Goal: Task Accomplishment & Management: Complete application form

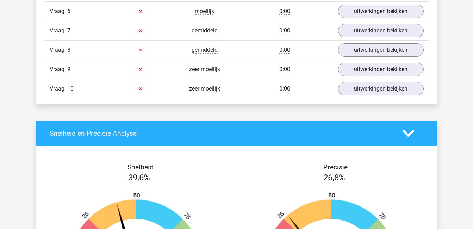
scroll to position [580, 0]
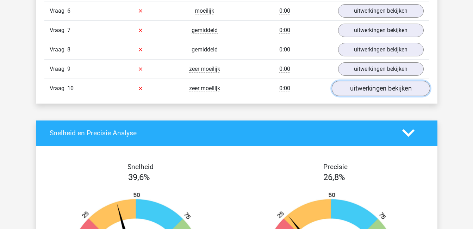
click at [350, 86] on link "uitwerkingen bekijken" at bounding box center [380, 88] width 98 height 15
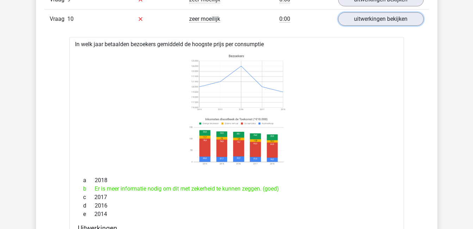
scroll to position [540, 0]
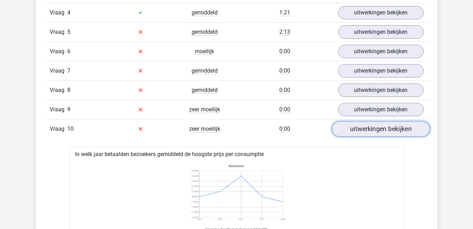
click at [379, 127] on link "uitwerkingen bekijken" at bounding box center [380, 128] width 98 height 15
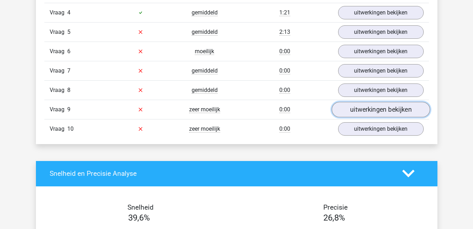
click at [373, 109] on link "uitwerkingen bekijken" at bounding box center [380, 109] width 98 height 15
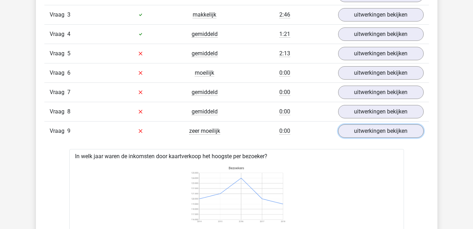
scroll to position [517, 0]
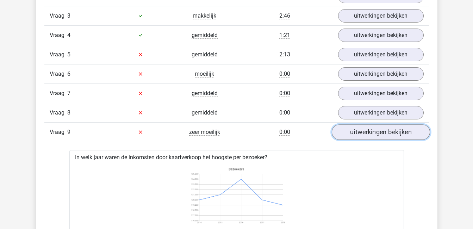
click at [390, 129] on link "uitwerkingen bekijken" at bounding box center [380, 131] width 98 height 15
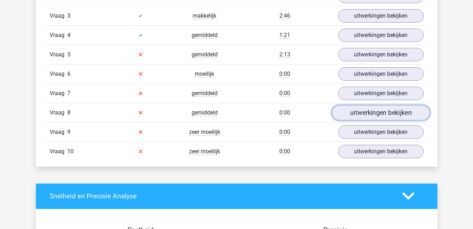
click at [384, 112] on link "uitwerkingen bekijken" at bounding box center [380, 112] width 98 height 15
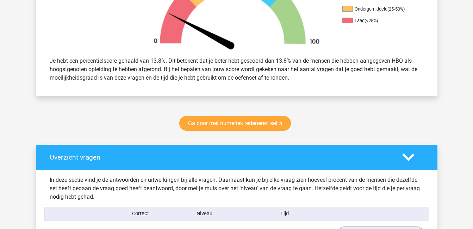
scroll to position [256, 0]
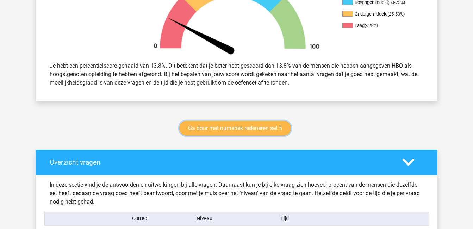
click at [255, 127] on link "Ga door met numeriek redeneren set 5" at bounding box center [235, 128] width 112 height 15
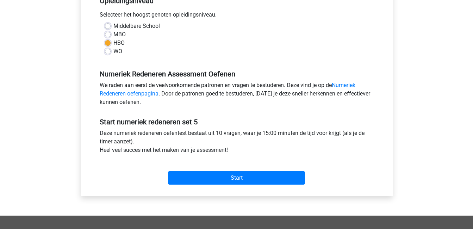
scroll to position [155, 0]
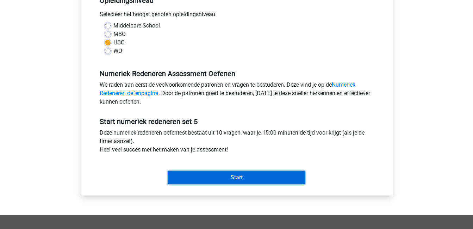
click at [255, 181] on input "Start" at bounding box center [236, 177] width 137 height 13
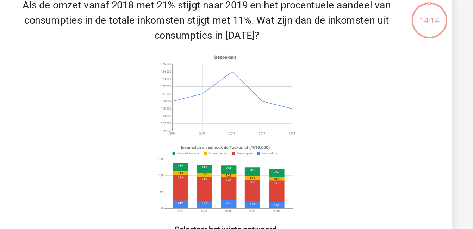
scroll to position [39, 0]
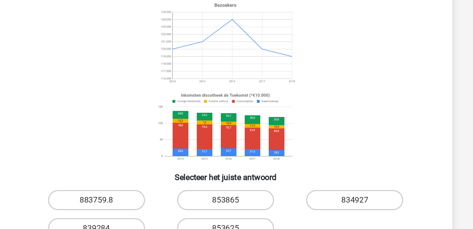
drag, startPoint x: 261, startPoint y: 147, endPoint x: 366, endPoint y: 94, distance: 118.2
click at [366, 94] on icon at bounding box center [237, 94] width 284 height 116
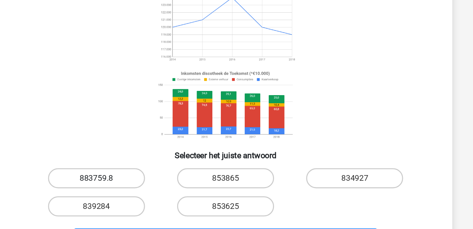
click at [153, 174] on label "883759.8" at bounding box center [146, 177] width 68 height 14
click at [150, 177] on input "883759.8" at bounding box center [148, 179] width 5 height 5
radio input "true"
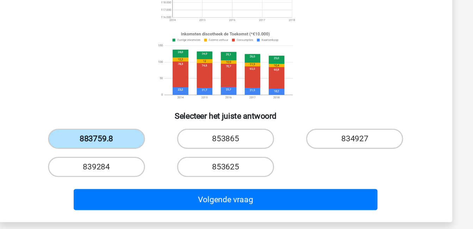
scroll to position [75, 0]
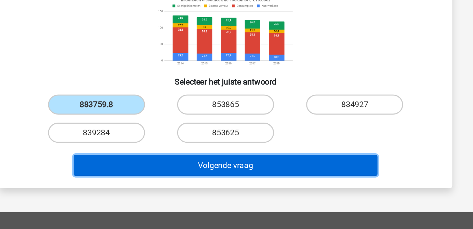
click at [190, 182] on button "Volgende vraag" at bounding box center [236, 184] width 213 height 15
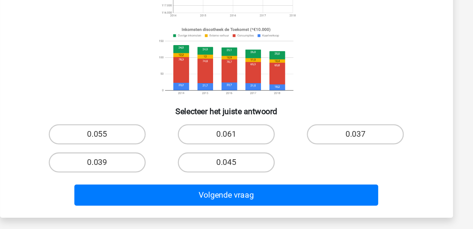
scroll to position [88, 0]
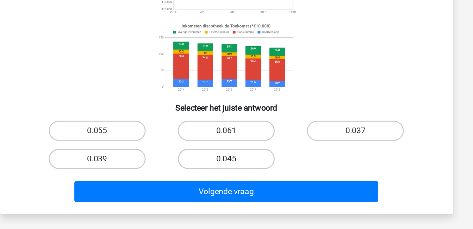
click at [240, 178] on label "0.045" at bounding box center [236, 179] width 68 height 14
click at [240, 180] on input "0.045" at bounding box center [238, 182] width 5 height 5
radio input "true"
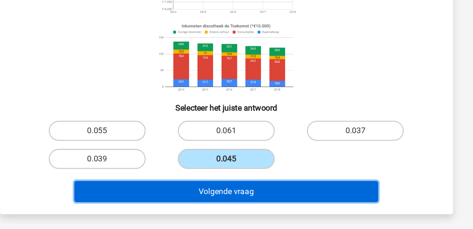
click at [256, 201] on button "Volgende vraag" at bounding box center [236, 202] width 213 height 15
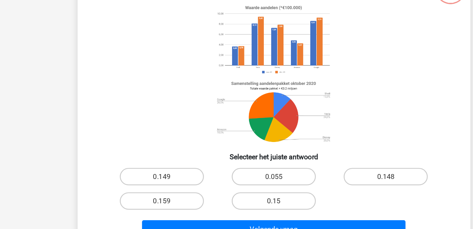
scroll to position [21, 0]
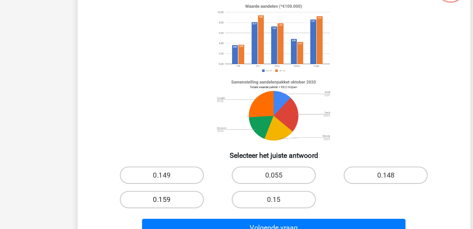
click at [156, 202] on label "0.159" at bounding box center [146, 205] width 68 height 14
click at [150, 205] on input "0.159" at bounding box center [148, 207] width 5 height 5
radio input "true"
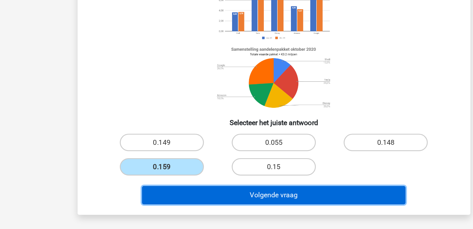
click at [235, 200] on button "Volgende vraag" at bounding box center [236, 201] width 213 height 15
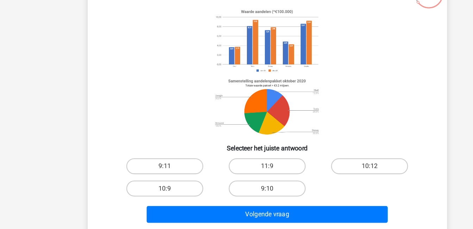
scroll to position [33, 0]
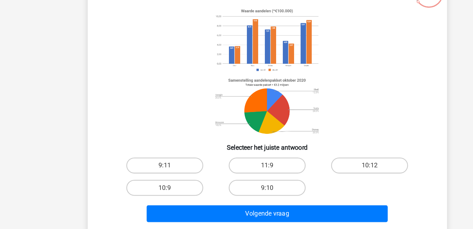
click at [188, 168] on div "10:12" at bounding box center [145, 172] width 85 height 14
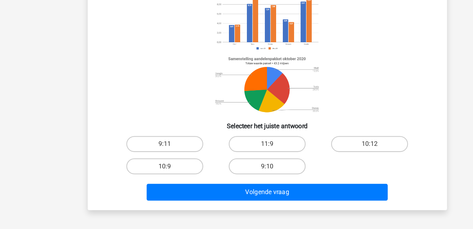
scroll to position [53, 0]
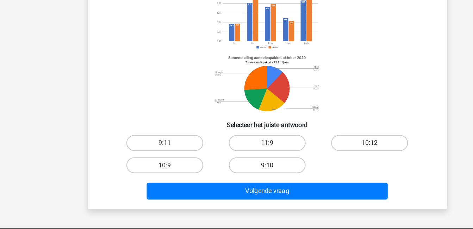
click at [247, 170] on label "9:10" at bounding box center [236, 172] width 68 height 14
click at [241, 172] on input "9:10" at bounding box center [238, 174] width 5 height 5
radio input "true"
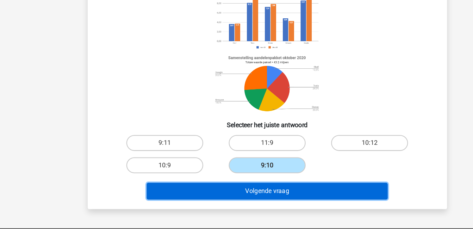
click at [258, 194] on button "Volgende vraag" at bounding box center [236, 195] width 213 height 15
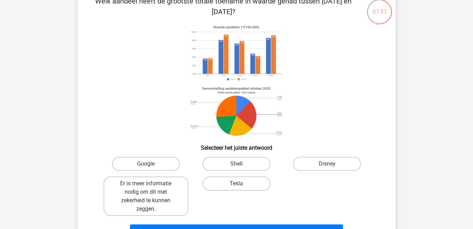
scroll to position [42, 0]
click at [243, 184] on label "Tesla" at bounding box center [236, 184] width 68 height 14
click at [241, 184] on input "Tesla" at bounding box center [238, 186] width 5 height 5
radio input "true"
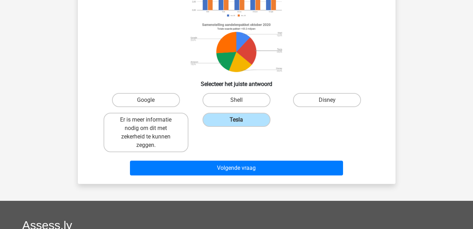
scroll to position [112, 0]
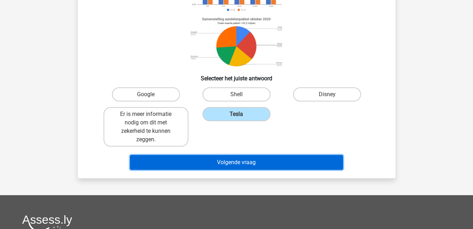
click at [273, 160] on button "Volgende vraag" at bounding box center [236, 162] width 213 height 15
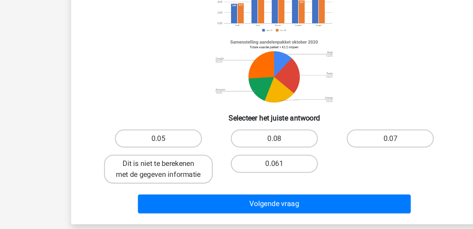
scroll to position [52, 0]
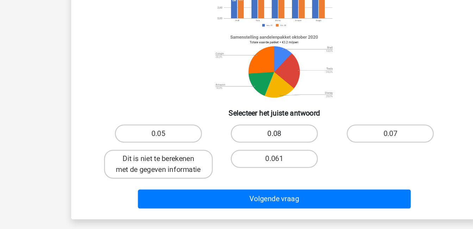
click at [232, 156] on label "0.08" at bounding box center [236, 154] width 68 height 14
click at [236, 156] on input "0.08" at bounding box center [238, 156] width 5 height 5
radio input "true"
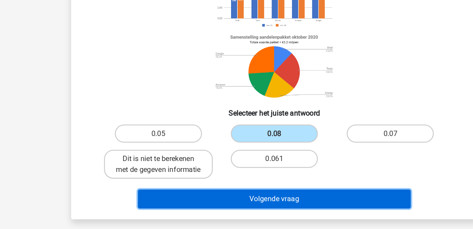
click at [249, 213] on button "Volgende vraag" at bounding box center [236, 205] width 213 height 15
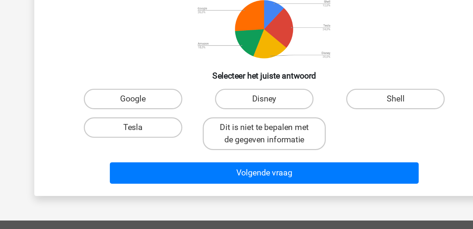
scroll to position [69, 0]
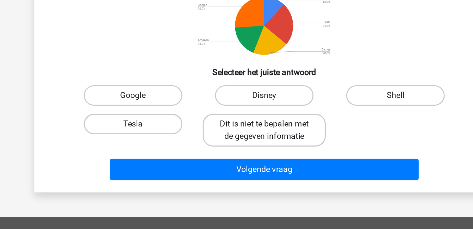
click at [243, 161] on label "Dit is niet te bepalen met de gegeven informatie" at bounding box center [236, 160] width 85 height 23
click at [241, 161] on input "Dit is niet te bepalen met de gegeven informatie" at bounding box center [238, 158] width 5 height 5
radio input "true"
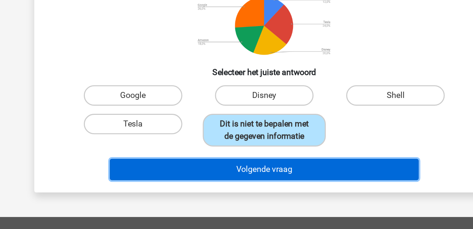
click at [251, 187] on button "Volgende vraag" at bounding box center [236, 187] width 213 height 15
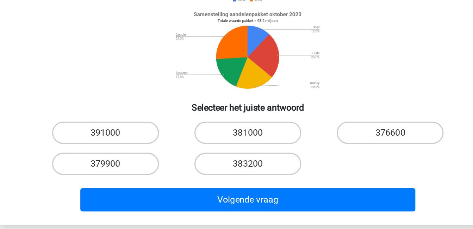
scroll to position [50, 0]
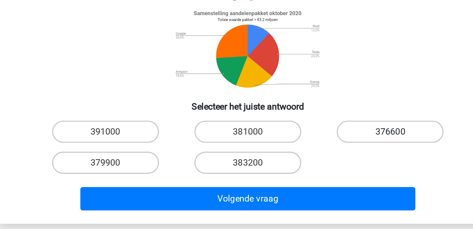
click at [317, 161] on label "376600" at bounding box center [327, 167] width 68 height 14
click at [327, 167] on input "376600" at bounding box center [329, 169] width 5 height 5
radio input "true"
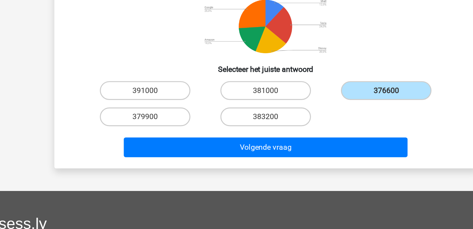
scroll to position [109, 0]
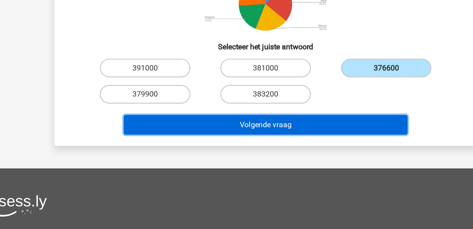
click at [300, 150] on button "Volgende vraag" at bounding box center [236, 150] width 213 height 15
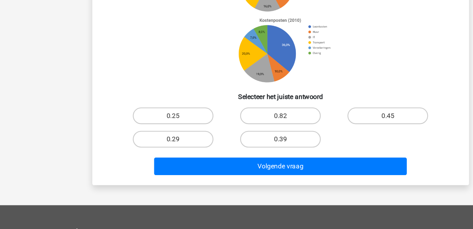
scroll to position [78, 0]
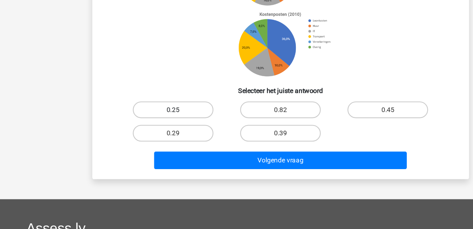
click at [164, 124] on label "0.25" at bounding box center [146, 128] width 68 height 14
click at [150, 128] on input "0.25" at bounding box center [148, 130] width 5 height 5
radio input "true"
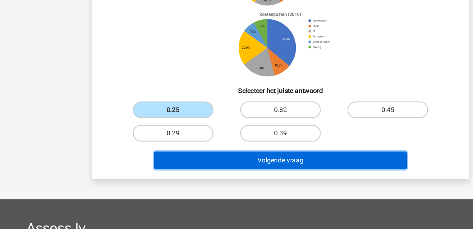
click at [220, 172] on button "Volgende vraag" at bounding box center [236, 170] width 213 height 15
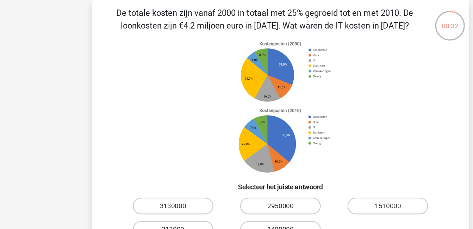
scroll to position [0, 0]
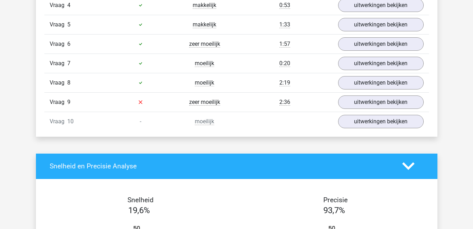
scroll to position [551, 0]
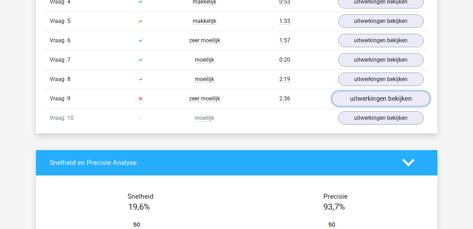
click at [378, 101] on link "uitwerkingen bekijken" at bounding box center [380, 98] width 98 height 15
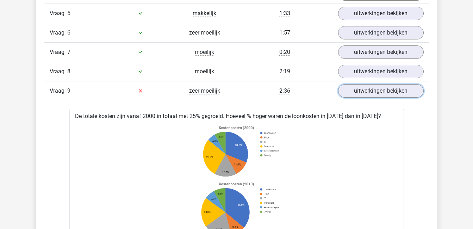
scroll to position [558, 0]
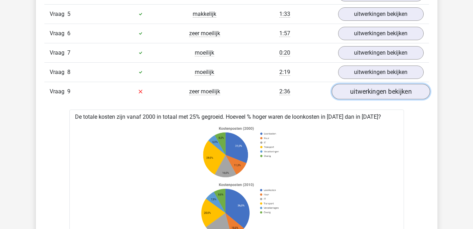
click at [361, 90] on link "uitwerkingen bekijken" at bounding box center [380, 91] width 98 height 15
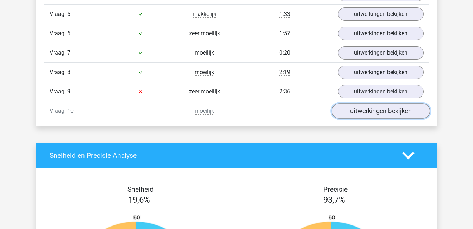
click at [363, 110] on link "uitwerkingen bekijken" at bounding box center [380, 110] width 98 height 15
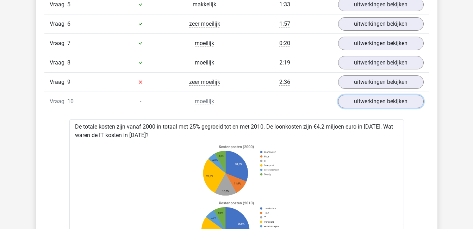
scroll to position [568, 0]
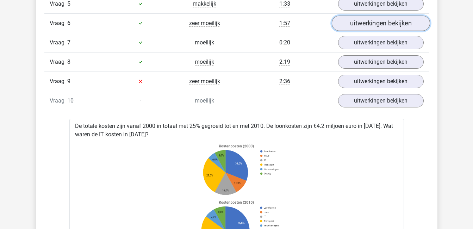
click at [365, 24] on link "uitwerkingen bekijken" at bounding box center [380, 22] width 98 height 15
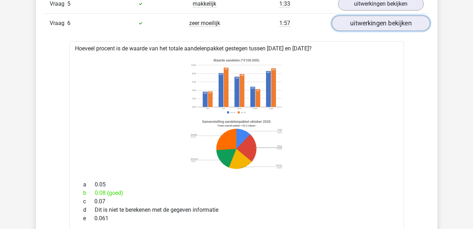
click at [365, 24] on link "uitwerkingen bekijken" at bounding box center [380, 22] width 98 height 15
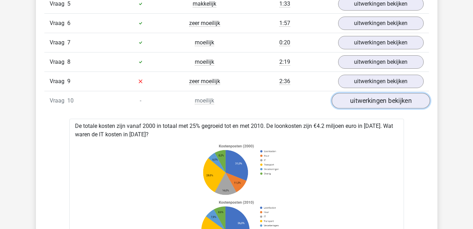
click at [364, 99] on link "uitwerkingen bekijken" at bounding box center [380, 100] width 98 height 15
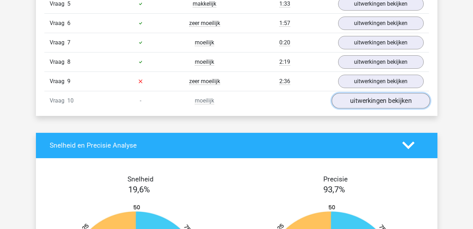
click at [364, 101] on link "uitwerkingen bekijken" at bounding box center [380, 100] width 98 height 15
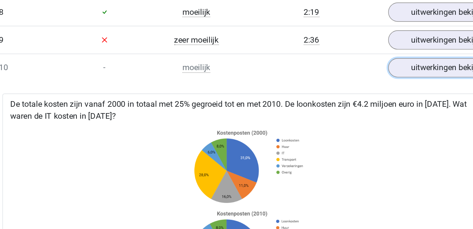
scroll to position [621, 0]
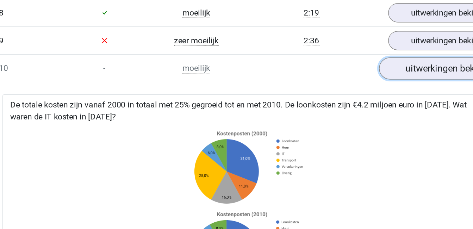
click at [357, 46] on link "uitwerkingen bekijken" at bounding box center [380, 47] width 98 height 15
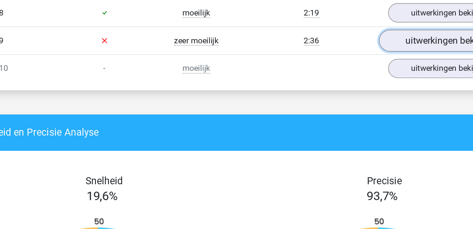
click at [355, 30] on link "uitwerkingen bekijken" at bounding box center [380, 27] width 98 height 15
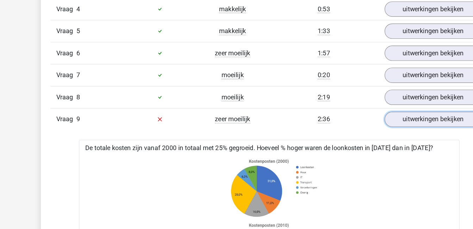
scroll to position [517, 0]
click at [367, 132] on link "uitwerkingen bekijken" at bounding box center [380, 131] width 98 height 15
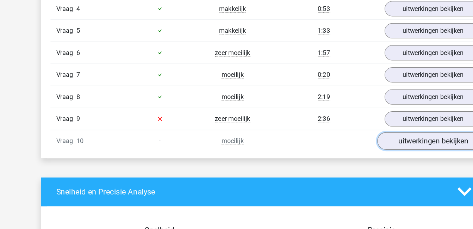
click at [365, 150] on link "uitwerkingen bekijken" at bounding box center [380, 151] width 98 height 15
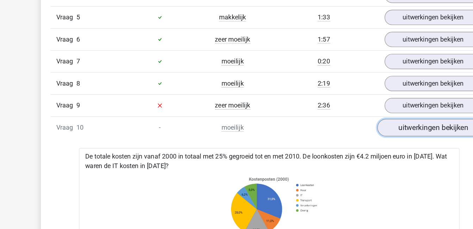
scroll to position [556, 0]
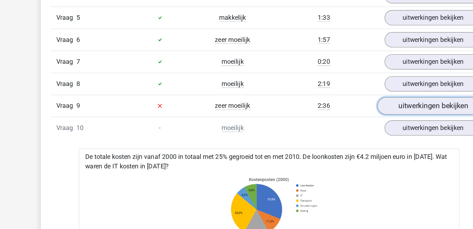
click at [376, 92] on link "uitwerkingen bekijken" at bounding box center [380, 92] width 98 height 15
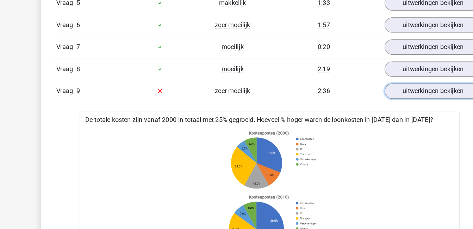
scroll to position [568, 0]
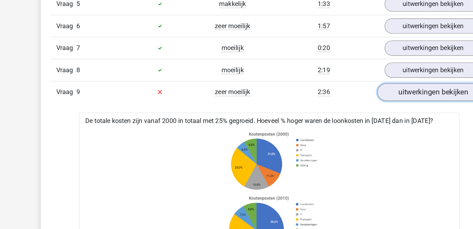
click at [380, 81] on link "uitwerkingen bekijken" at bounding box center [380, 80] width 98 height 15
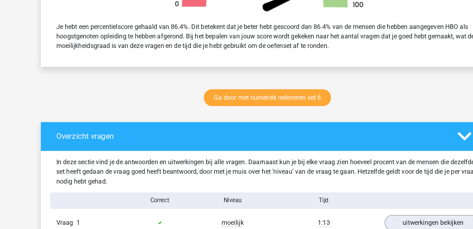
scroll to position [298, 0]
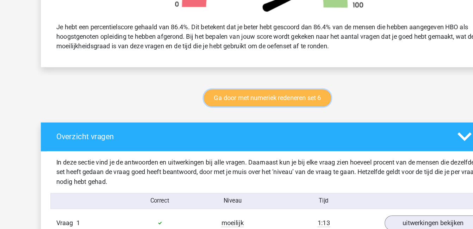
click at [273, 86] on link "Ga door met numeriek redeneren set 6" at bounding box center [235, 86] width 112 height 15
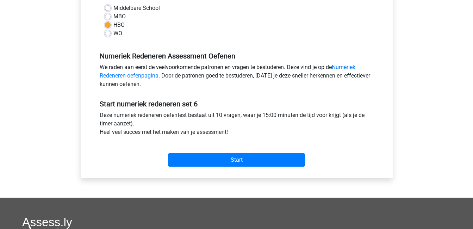
scroll to position [172, 0]
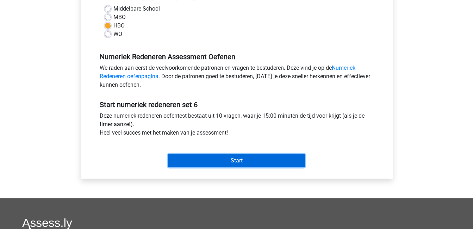
click at [260, 159] on input "Start" at bounding box center [236, 160] width 137 height 13
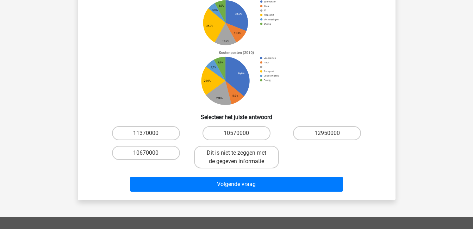
scroll to position [73, 0]
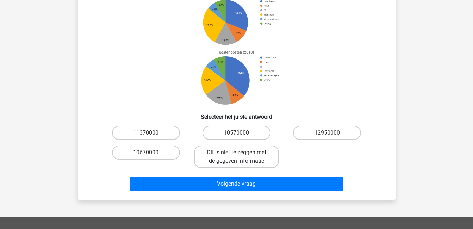
click at [244, 158] on label "Dit is niet te zeggen met de gegeven informatie" at bounding box center [236, 156] width 85 height 23
click at [241, 157] on input "Dit is niet te zeggen met de gegeven informatie" at bounding box center [238, 154] width 5 height 5
radio input "true"
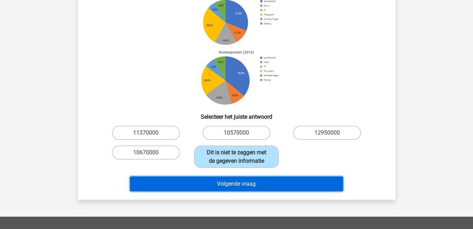
click at [247, 182] on button "Volgende vraag" at bounding box center [236, 183] width 213 height 15
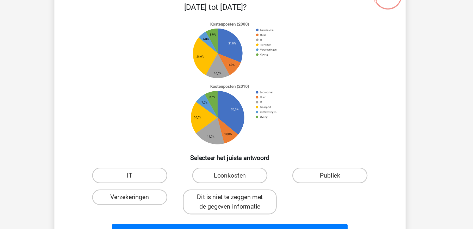
scroll to position [37, 0]
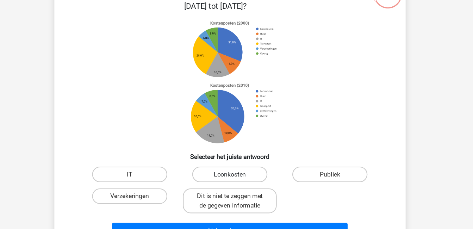
click at [250, 178] on label "Loonkosten" at bounding box center [236, 179] width 68 height 14
click at [241, 179] on input "Loonkosten" at bounding box center [238, 181] width 5 height 5
radio input "true"
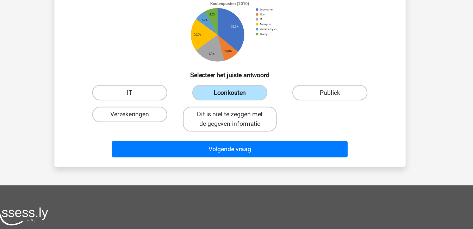
scroll to position [112, 0]
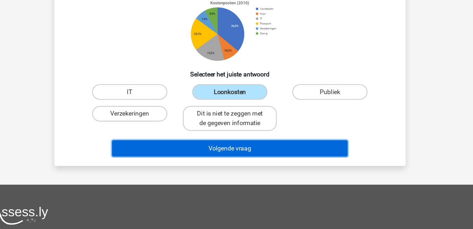
click at [265, 151] on button "Volgende vraag" at bounding box center [236, 155] width 213 height 15
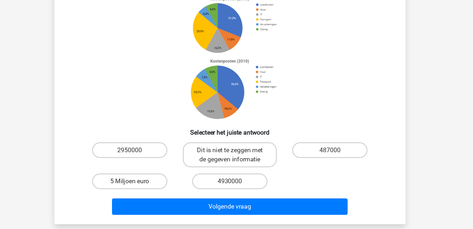
scroll to position [71, 0]
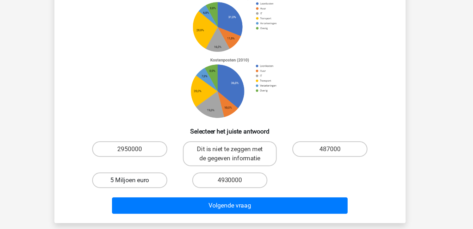
click at [165, 181] on label "5 Miljoen euro" at bounding box center [146, 184] width 68 height 14
click at [150, 184] on input "5 Miljoen euro" at bounding box center [148, 186] width 5 height 5
radio input "true"
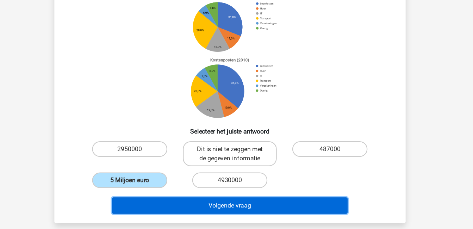
click at [209, 206] on button "Volgende vraag" at bounding box center [236, 207] width 213 height 15
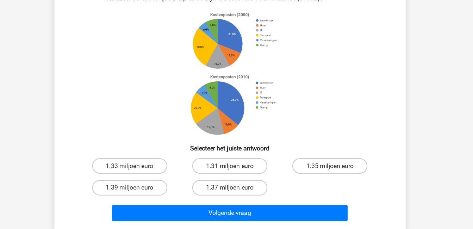
scroll to position [48, 0]
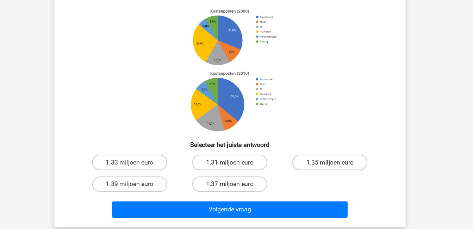
click at [236, 168] on input "1.31 miljoen euro" at bounding box center [238, 170] width 5 height 5
radio input "true"
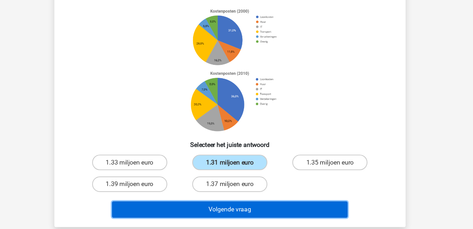
click at [251, 208] on button "Volgende vraag" at bounding box center [236, 210] width 213 height 15
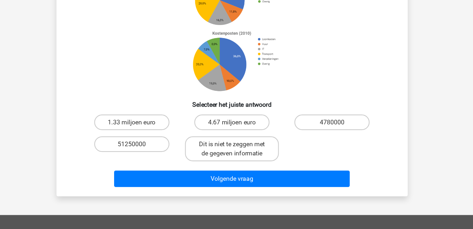
scroll to position [97, 0]
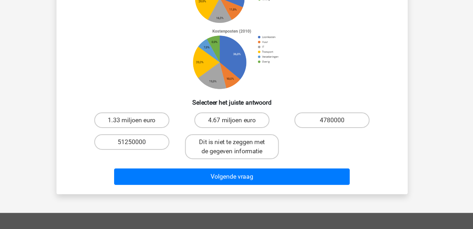
click at [240, 153] on input "Dit is niet te zeggen met de gegeven informatie" at bounding box center [238, 152] width 5 height 5
radio input "true"
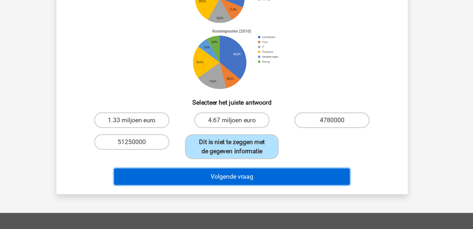
click at [250, 179] on button "Volgende vraag" at bounding box center [236, 181] width 213 height 15
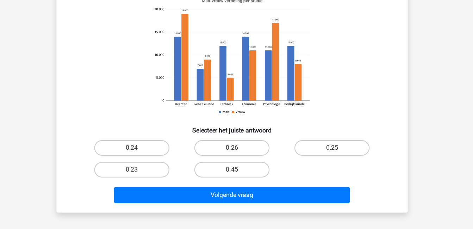
scroll to position [51, 0]
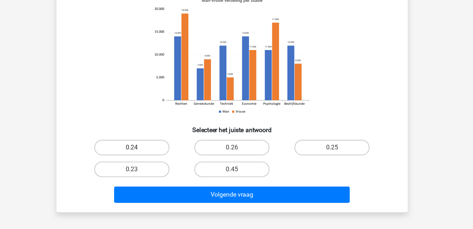
click at [161, 158] on label "0.24" at bounding box center [146, 155] width 68 height 14
click at [150, 158] on input "0.24" at bounding box center [148, 157] width 5 height 5
radio input "true"
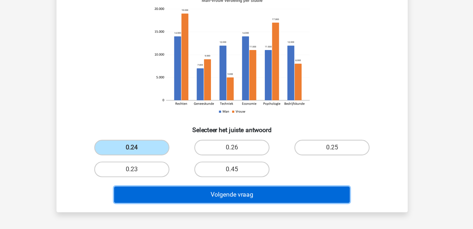
click at [206, 198] on button "Volgende vraag" at bounding box center [236, 197] width 213 height 15
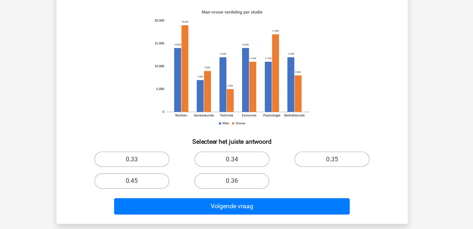
scroll to position [32, 0]
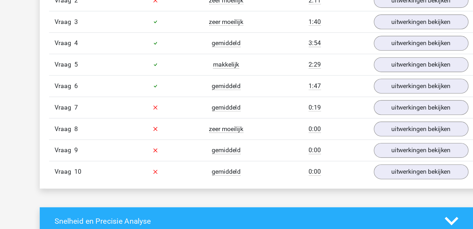
scroll to position [492, 0]
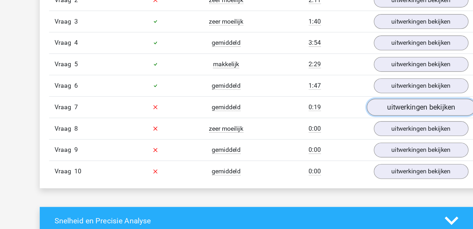
click at [378, 116] on link "uitwerkingen bekijken" at bounding box center [380, 118] width 98 height 15
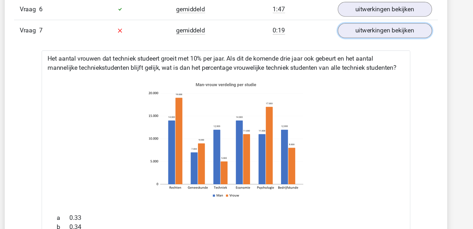
scroll to position [561, 0]
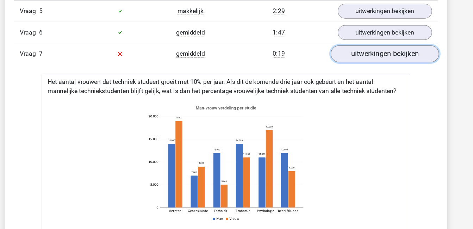
click at [402, 49] on link "uitwerkingen bekijken" at bounding box center [380, 48] width 98 height 15
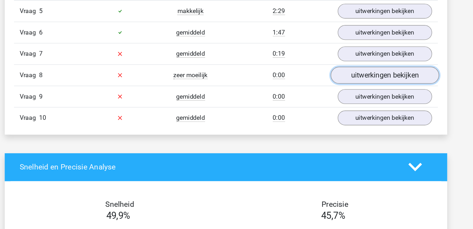
click at [403, 67] on link "uitwerkingen bekijken" at bounding box center [380, 68] width 98 height 15
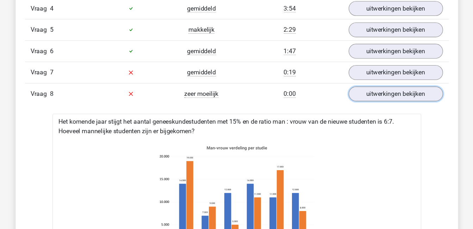
scroll to position [544, 0]
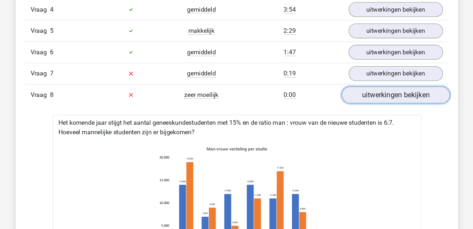
click at [392, 83] on link "uitwerkingen bekijken" at bounding box center [380, 85] width 98 height 15
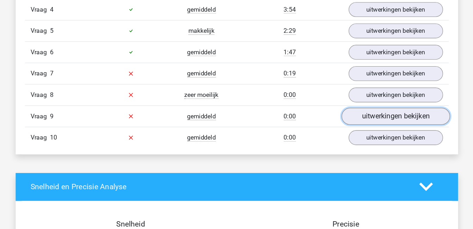
click at [391, 103] on link "uitwerkingen bekijken" at bounding box center [380, 105] width 98 height 15
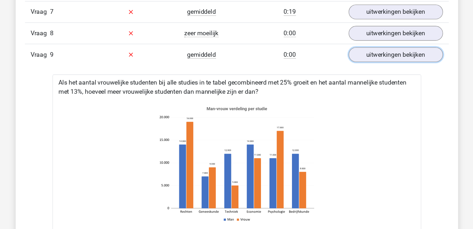
scroll to position [594, 0]
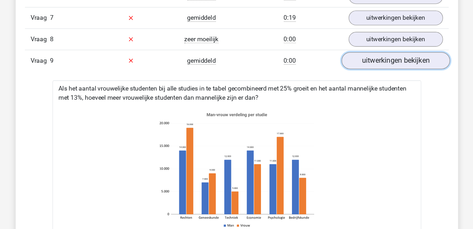
click at [398, 57] on link "uitwerkingen bekijken" at bounding box center [380, 54] width 98 height 15
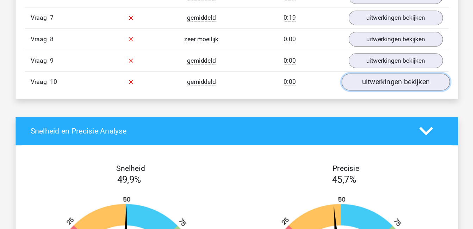
click at [396, 75] on link "uitwerkingen bekijken" at bounding box center [380, 74] width 98 height 15
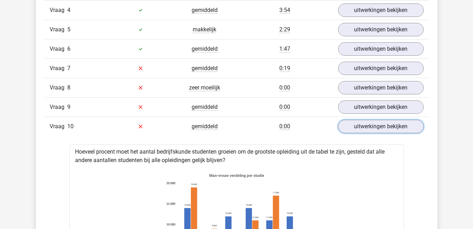
scroll to position [541, 0]
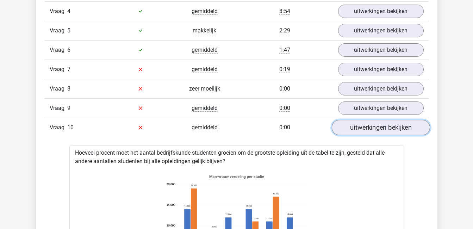
click at [397, 127] on link "uitwerkingen bekijken" at bounding box center [380, 127] width 98 height 15
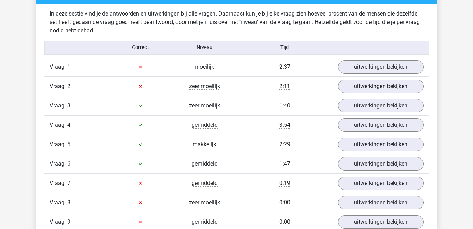
scroll to position [409, 0]
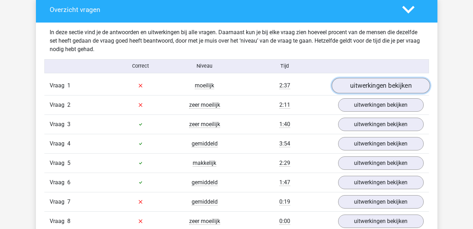
click at [388, 83] on link "uitwerkingen bekijken" at bounding box center [380, 85] width 98 height 15
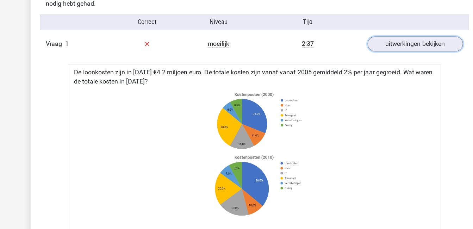
scroll to position [454, 0]
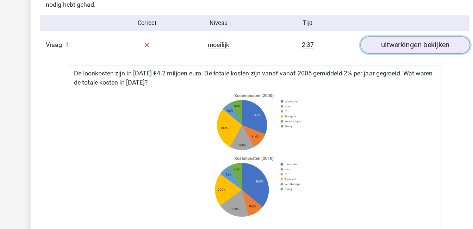
click at [388, 38] on link "uitwerkingen bekijken" at bounding box center [380, 40] width 98 height 15
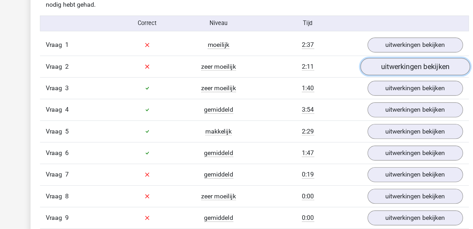
click at [388, 60] on link "uitwerkingen bekijken" at bounding box center [380, 59] width 98 height 15
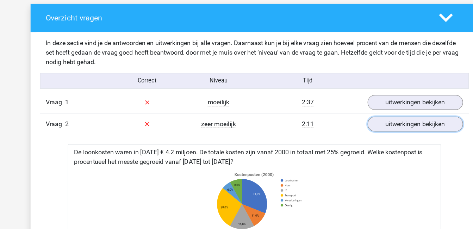
scroll to position [373, 0]
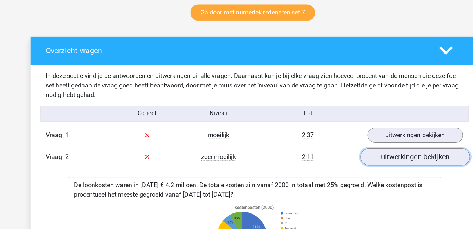
click at [391, 142] on link "uitwerkingen bekijken" at bounding box center [380, 140] width 98 height 15
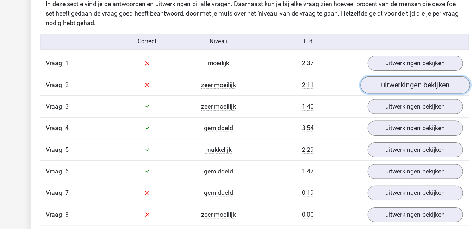
scroll to position [415, 0]
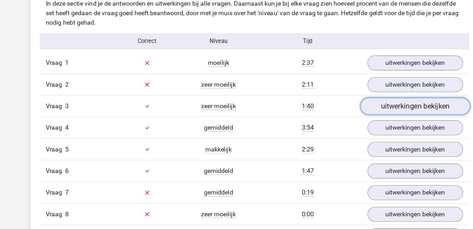
click at [373, 119] on link "uitwerkingen bekijken" at bounding box center [380, 118] width 98 height 15
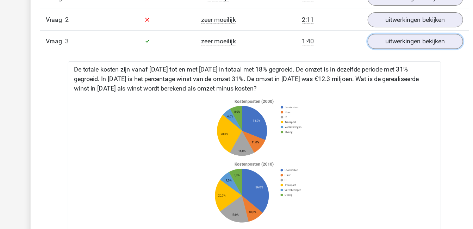
scroll to position [495, 0]
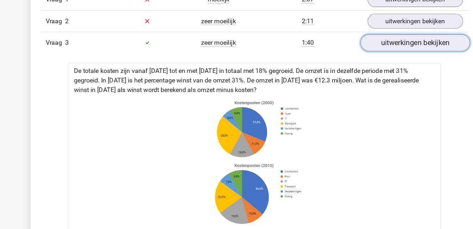
click at [370, 37] on link "uitwerkingen bekijken" at bounding box center [380, 38] width 98 height 15
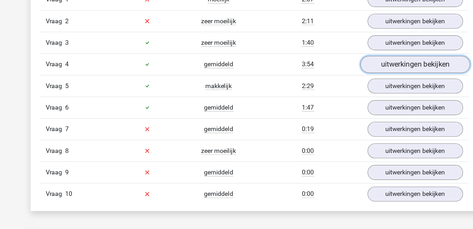
click at [370, 56] on link "uitwerkingen bekijken" at bounding box center [380, 57] width 98 height 15
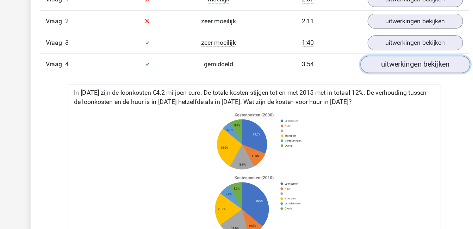
click at [370, 56] on link "uitwerkingen bekijken" at bounding box center [380, 57] width 98 height 15
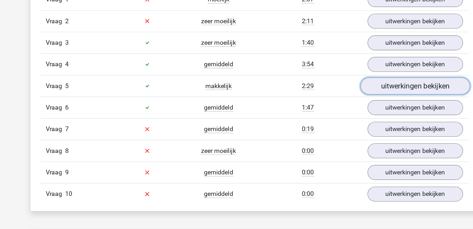
click at [372, 76] on link "uitwerkingen bekijken" at bounding box center [380, 76] width 98 height 15
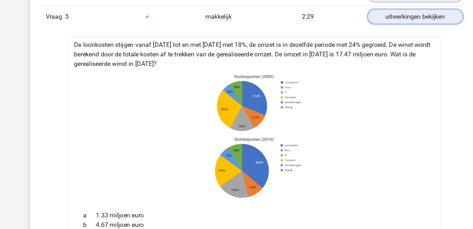
scroll to position [557, 0]
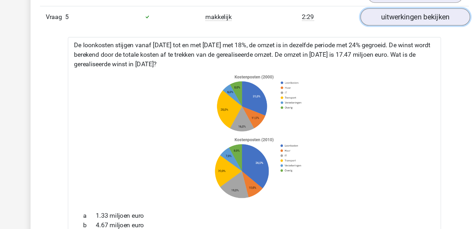
click at [357, 16] on link "uitwerkingen bekijken" at bounding box center [380, 14] width 98 height 15
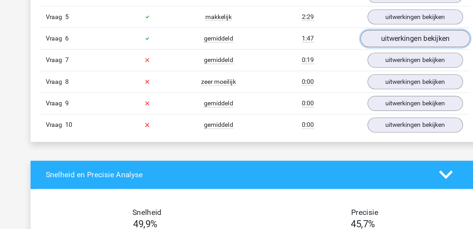
click at [367, 41] on link "uitwerkingen bekijken" at bounding box center [380, 34] width 98 height 15
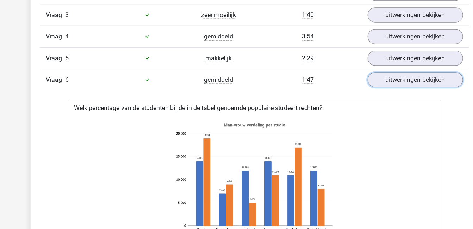
scroll to position [519, 0]
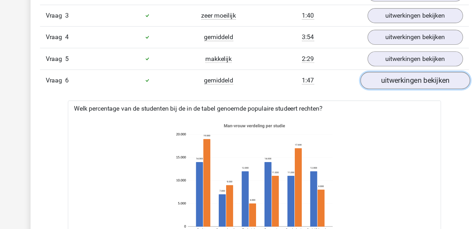
click at [374, 72] on link "uitwerkingen bekijken" at bounding box center [380, 71] width 98 height 15
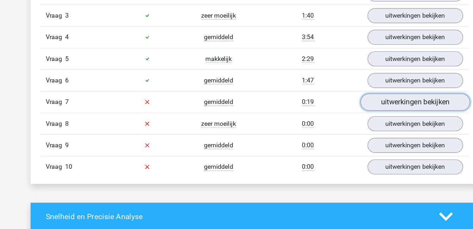
click at [372, 90] on link "uitwerkingen bekijken" at bounding box center [380, 91] width 98 height 15
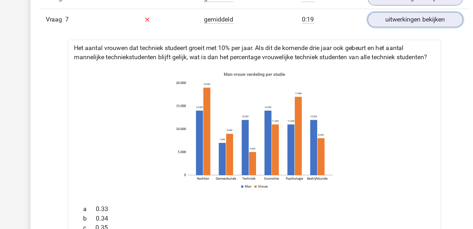
scroll to position [585, 0]
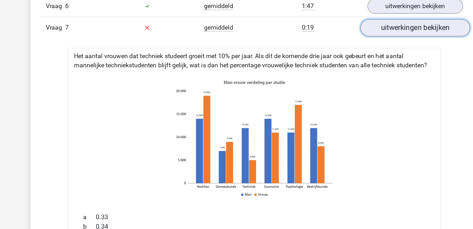
click at [397, 25] on link "uitwerkingen bekijken" at bounding box center [380, 24] width 98 height 15
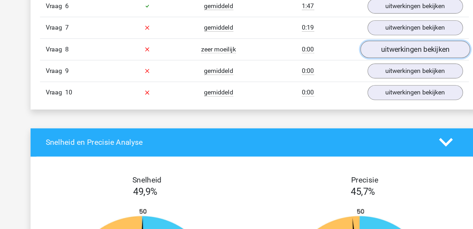
click at [395, 45] on link "uitwerkingen bekijken" at bounding box center [380, 44] width 98 height 15
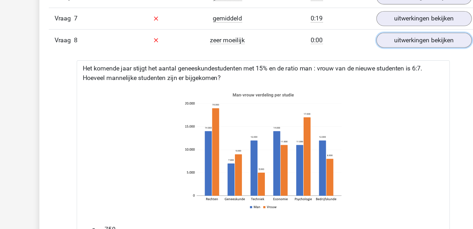
scroll to position [565, 0]
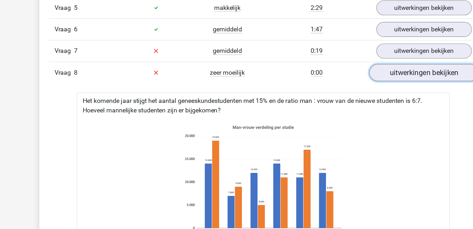
click at [401, 63] on link "uitwerkingen bekijken" at bounding box center [380, 64] width 98 height 15
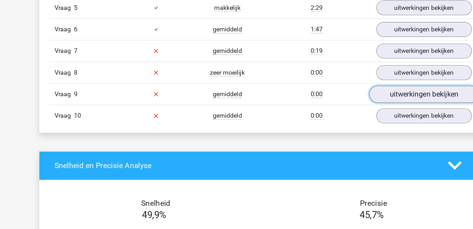
click at [395, 83] on link "uitwerkingen bekijken" at bounding box center [380, 84] width 98 height 15
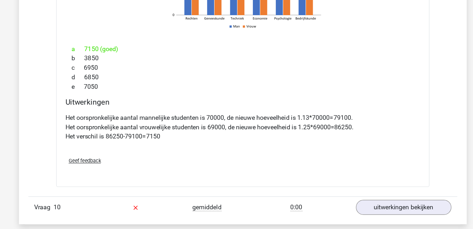
scroll to position [773, 0]
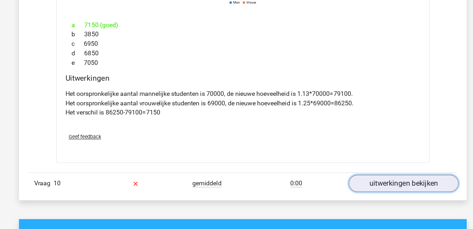
click at [397, 188] on link "uitwerkingen bekijken" at bounding box center [380, 187] width 98 height 15
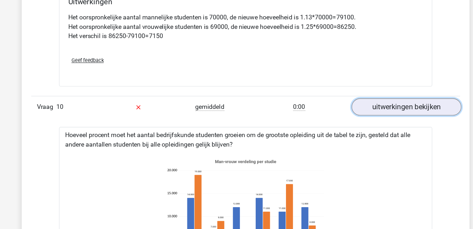
scroll to position [865, 0]
click at [374, 95] on link "uitwerkingen bekijken" at bounding box center [380, 95] width 98 height 15
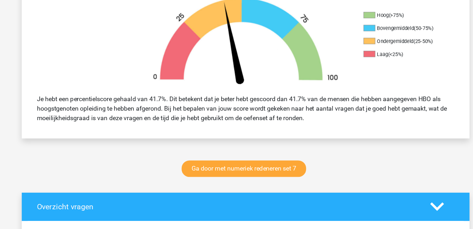
scroll to position [211, 0]
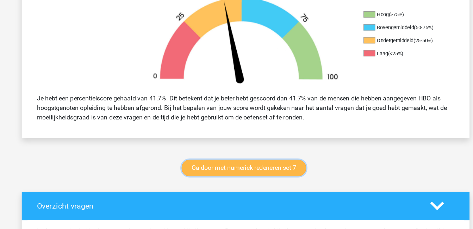
click at [237, 171] on link "Ga door met numeriek redeneren set 7" at bounding box center [235, 174] width 112 height 15
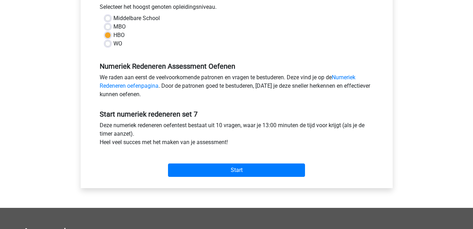
scroll to position [168, 0]
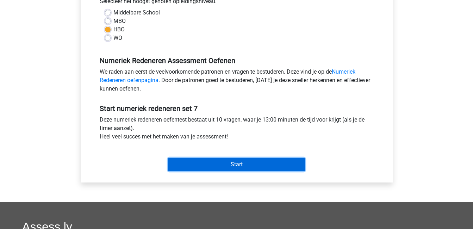
click at [246, 165] on input "Start" at bounding box center [236, 164] width 137 height 13
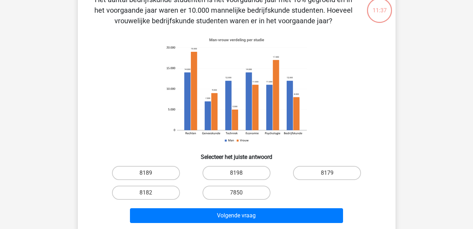
scroll to position [44, 0]
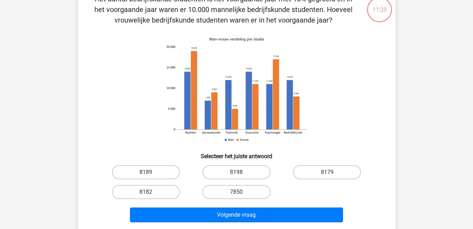
click at [146, 195] on input "8182" at bounding box center [148, 194] width 5 height 5
radio input "true"
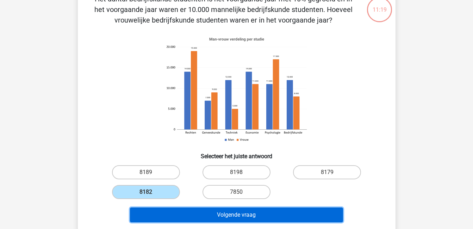
click at [202, 217] on button "Volgende vraag" at bounding box center [236, 214] width 213 height 15
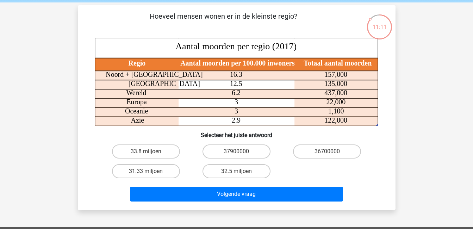
scroll to position [27, 0]
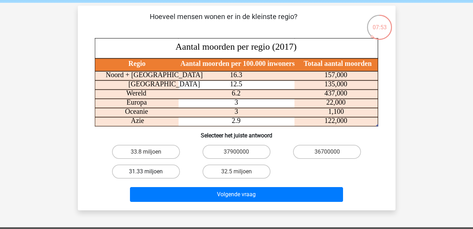
click at [143, 170] on label "31.33 miljoen" at bounding box center [146, 171] width 68 height 14
click at [146, 171] on input "31.33 miljoen" at bounding box center [148, 173] width 5 height 5
radio input "true"
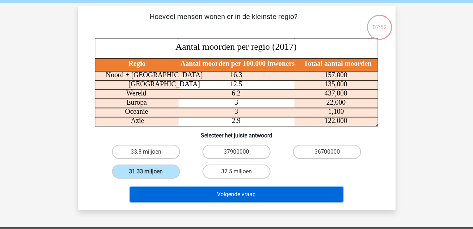
click at [184, 192] on button "Volgende vraag" at bounding box center [236, 194] width 213 height 15
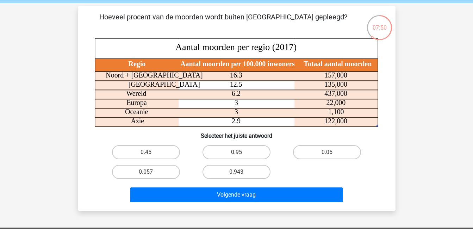
scroll to position [25, 0]
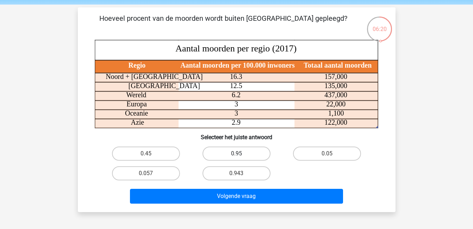
click at [237, 152] on label "0.95" at bounding box center [236, 153] width 68 height 14
click at [237, 153] on input "0.95" at bounding box center [238, 155] width 5 height 5
radio input "true"
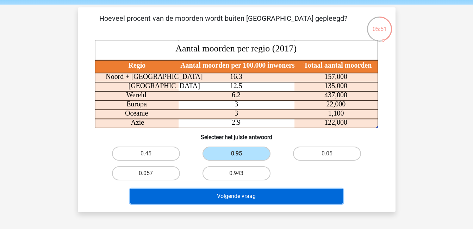
click at [251, 196] on button "Volgende vraag" at bounding box center [236, 196] width 213 height 15
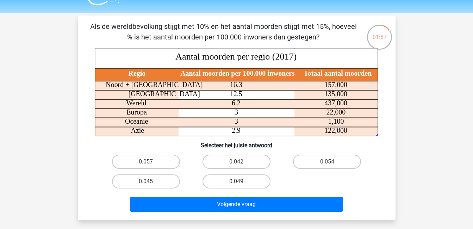
scroll to position [17, 0]
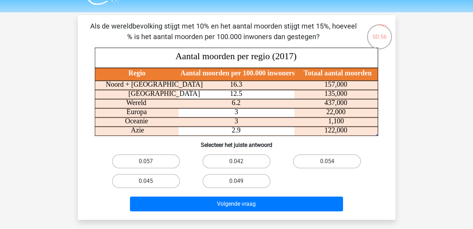
click at [237, 173] on div "0.049" at bounding box center [236, 181] width 90 height 20
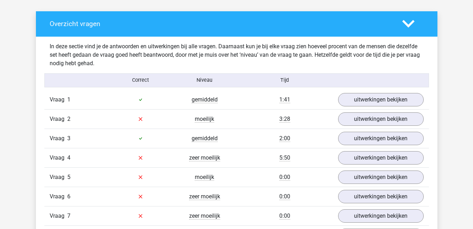
scroll to position [395, 0]
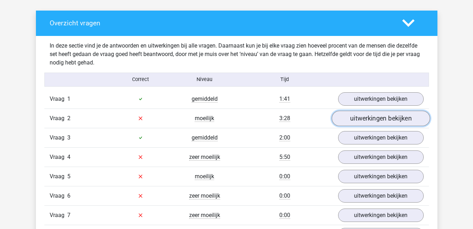
click at [365, 117] on link "uitwerkingen bekijken" at bounding box center [380, 118] width 98 height 15
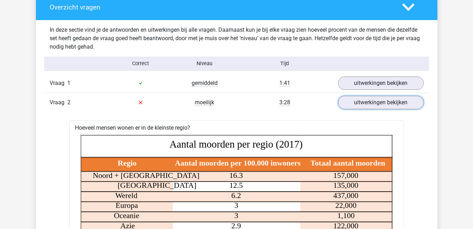
scroll to position [413, 0]
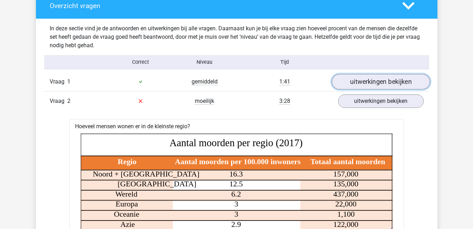
click at [377, 83] on link "uitwerkingen bekijken" at bounding box center [380, 81] width 98 height 15
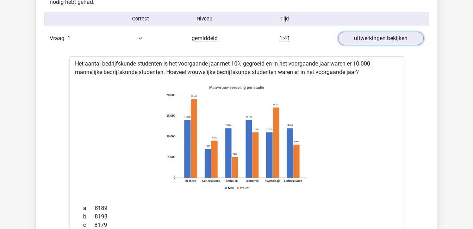
scroll to position [441, 0]
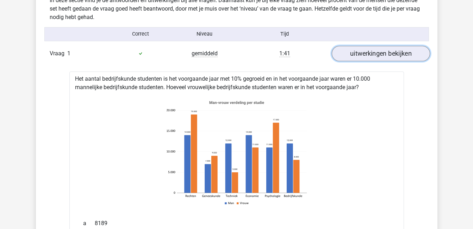
click at [381, 55] on link "uitwerkingen bekijken" at bounding box center [380, 53] width 98 height 15
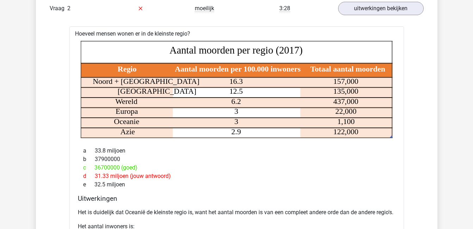
scroll to position [505, 0]
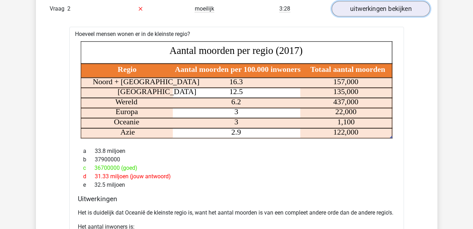
click at [399, 5] on link "uitwerkingen bekijken" at bounding box center [380, 8] width 98 height 15
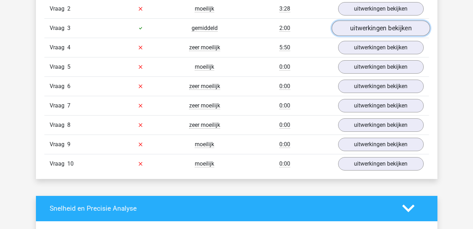
click at [400, 30] on link "uitwerkingen bekijken" at bounding box center [380, 27] width 98 height 15
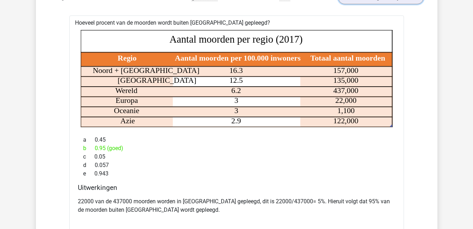
scroll to position [530, 0]
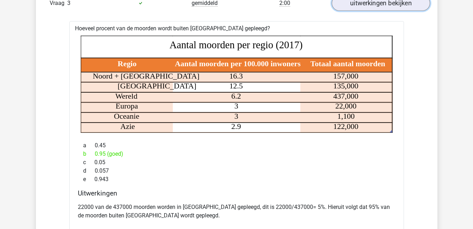
click at [373, 4] on link "uitwerkingen bekijken" at bounding box center [380, 2] width 98 height 15
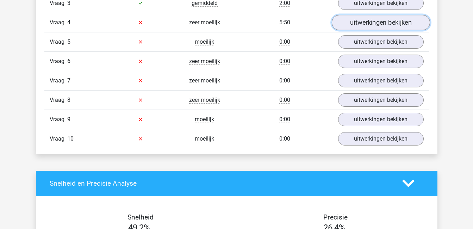
click at [373, 21] on link "uitwerkingen bekijken" at bounding box center [380, 22] width 98 height 15
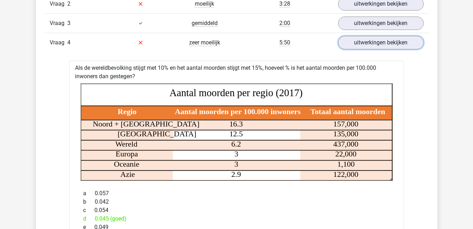
scroll to position [499, 0]
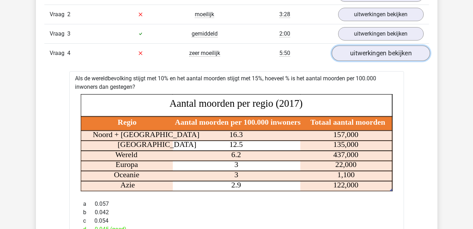
click at [390, 51] on link "uitwerkingen bekijken" at bounding box center [380, 52] width 98 height 15
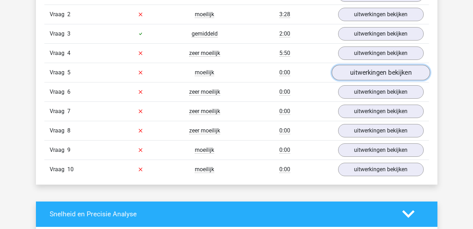
click at [385, 72] on link "uitwerkingen bekijken" at bounding box center [380, 72] width 98 height 15
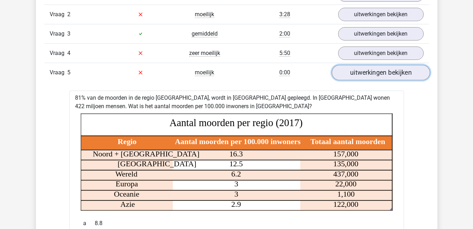
click at [378, 69] on link "uitwerkingen bekijken" at bounding box center [380, 72] width 98 height 15
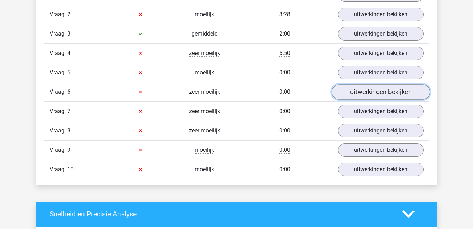
click at [382, 94] on link "uitwerkingen bekijken" at bounding box center [380, 91] width 98 height 15
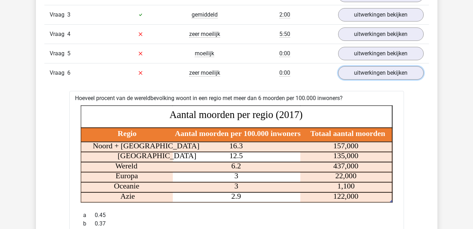
scroll to position [506, 0]
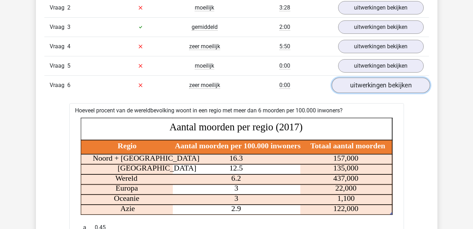
click at [411, 87] on link "uitwerkingen bekijken" at bounding box center [380, 84] width 98 height 15
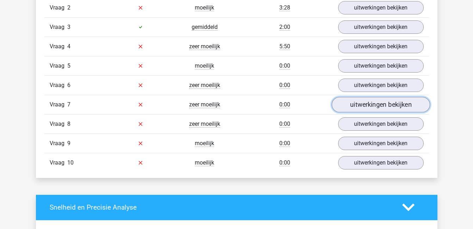
click at [400, 103] on link "uitwerkingen bekijken" at bounding box center [380, 104] width 98 height 15
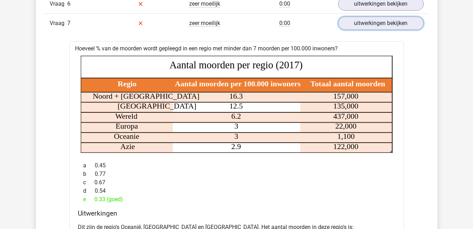
scroll to position [585, 0]
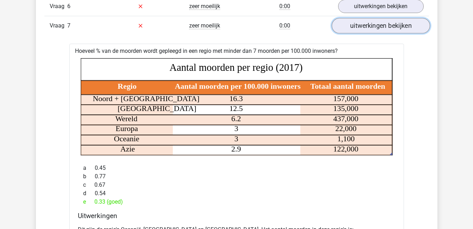
click at [384, 26] on link "uitwerkingen bekijken" at bounding box center [380, 25] width 98 height 15
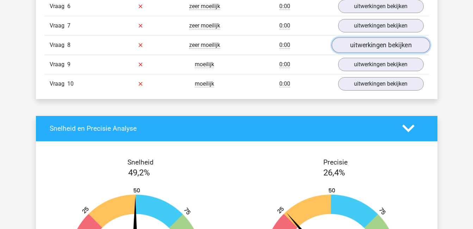
click at [389, 49] on link "uitwerkingen bekijken" at bounding box center [380, 44] width 98 height 15
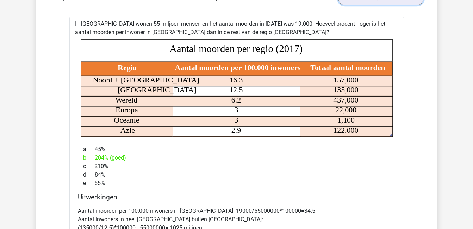
scroll to position [630, 0]
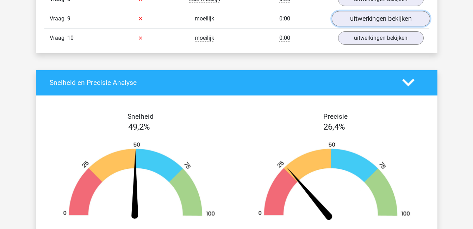
click at [380, 22] on link "uitwerkingen bekijken" at bounding box center [380, 18] width 98 height 15
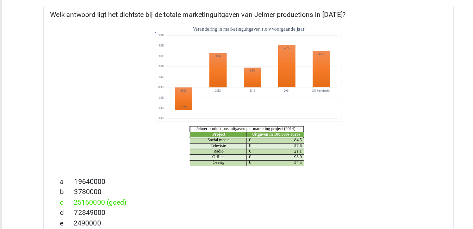
scroll to position [620, 0]
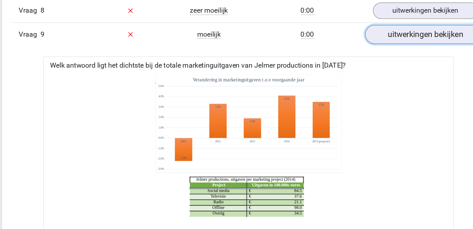
click at [347, 31] on link "uitwerkingen bekijken" at bounding box center [380, 28] width 98 height 15
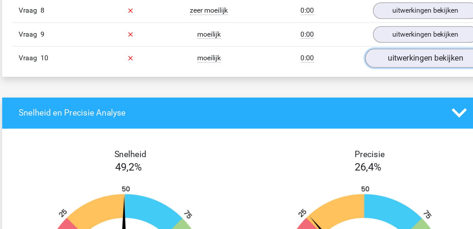
click at [354, 48] on link "uitwerkingen bekijken" at bounding box center [380, 48] width 98 height 15
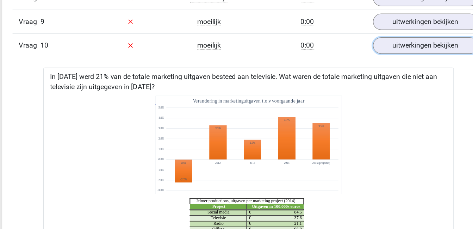
scroll to position [622, 0]
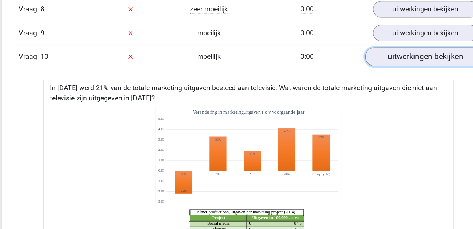
click at [370, 52] on link "uitwerkingen bekijken" at bounding box center [380, 45] width 98 height 15
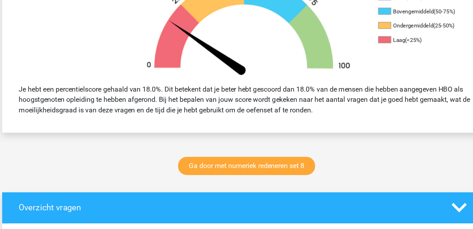
scroll to position [207, 0]
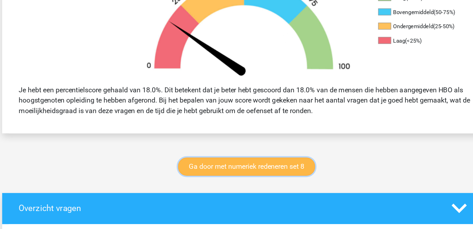
click at [268, 174] on link "Ga door met numeriek redeneren set 8" at bounding box center [235, 177] width 112 height 15
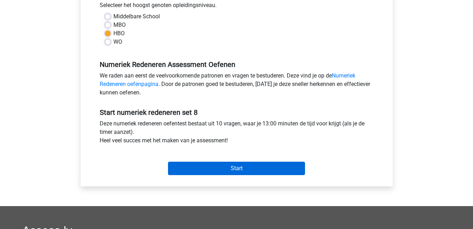
scroll to position [165, 0]
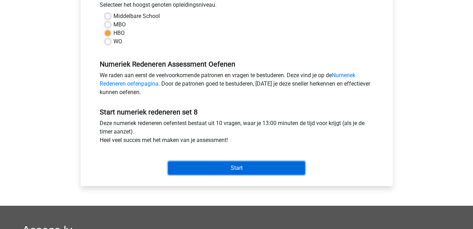
click at [282, 171] on input "Start" at bounding box center [236, 167] width 137 height 13
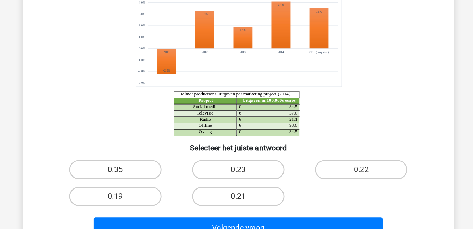
scroll to position [44, 0]
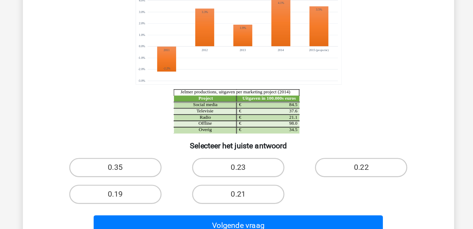
click at [146, 183] on input "0.35" at bounding box center [148, 185] width 5 height 5
radio input "true"
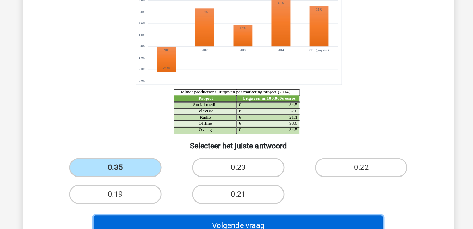
click at [206, 219] on button "Volgende vraag" at bounding box center [236, 226] width 213 height 15
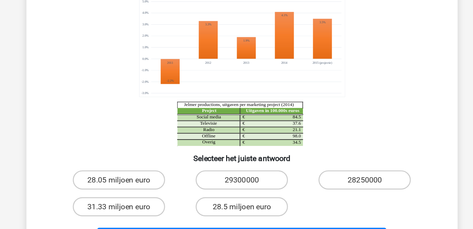
scroll to position [23, 0]
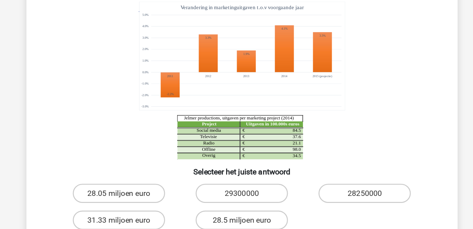
click at [342, 145] on icon "Project Uitgaven in 100.000s euros Social media 84.5 € Televisie 37.6 € Radio 2…" at bounding box center [237, 110] width 284 height 116
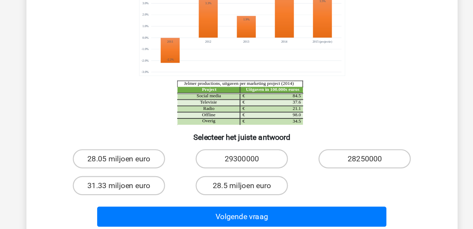
scroll to position [40, 0]
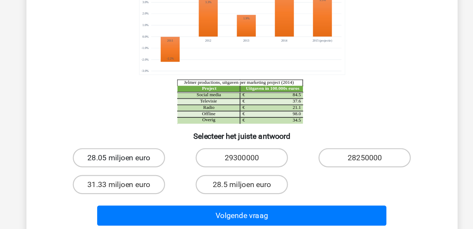
click at [134, 175] on label "28.05 miljoen euro" at bounding box center [146, 176] width 68 height 14
click at [146, 176] on input "28.05 miljoen euro" at bounding box center [148, 178] width 5 height 5
radio input "true"
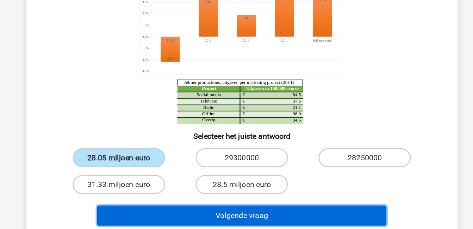
click at [218, 220] on button "Volgende vraag" at bounding box center [236, 219] width 213 height 15
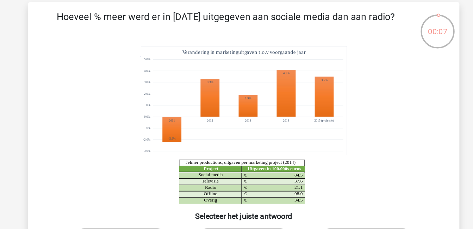
scroll to position [30, 0]
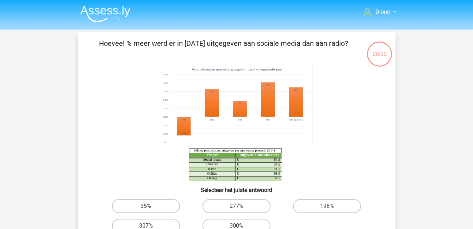
scroll to position [68, 0]
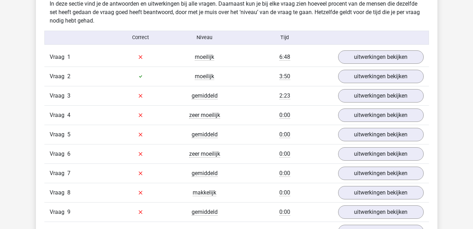
scroll to position [438, 0]
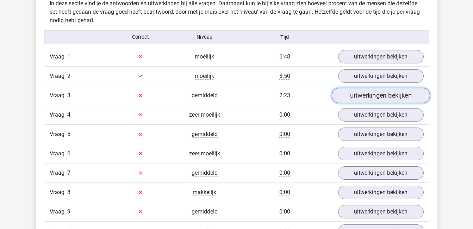
click at [393, 95] on link "uitwerkingen bekijken" at bounding box center [380, 95] width 98 height 15
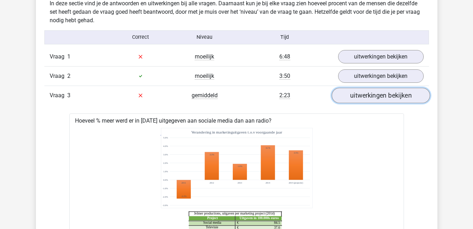
click at [393, 95] on link "uitwerkingen bekijken" at bounding box center [380, 95] width 98 height 15
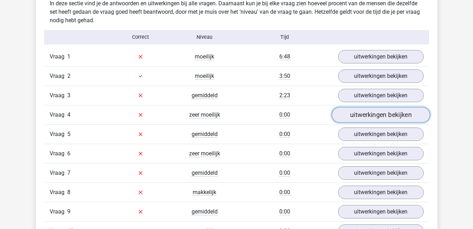
click at [392, 114] on link "uitwerkingen bekijken" at bounding box center [380, 114] width 98 height 15
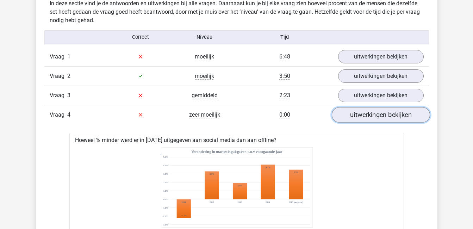
click at [392, 114] on link "uitwerkingen bekijken" at bounding box center [380, 114] width 98 height 15
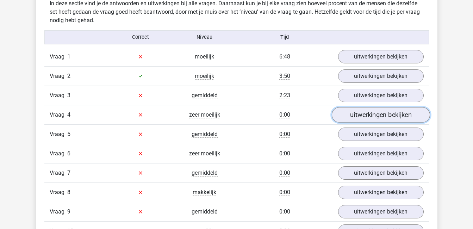
click at [377, 113] on link "uitwerkingen bekijken" at bounding box center [380, 114] width 98 height 15
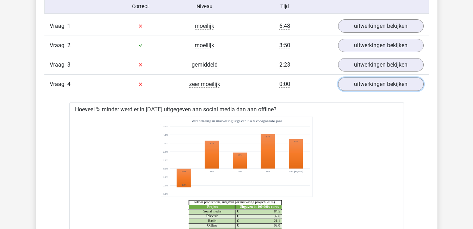
scroll to position [458, 0]
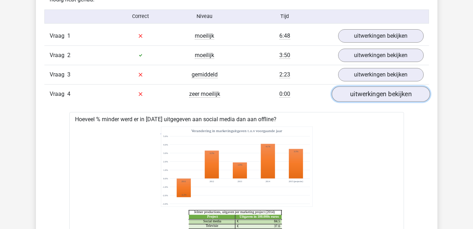
click at [360, 90] on link "uitwerkingen bekijken" at bounding box center [380, 93] width 98 height 15
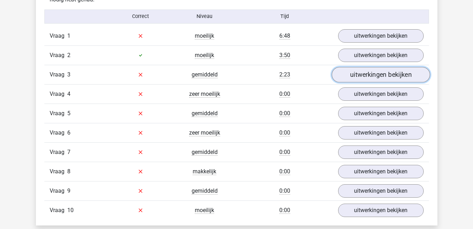
click at [361, 71] on link "uitwerkingen bekijken" at bounding box center [380, 74] width 98 height 15
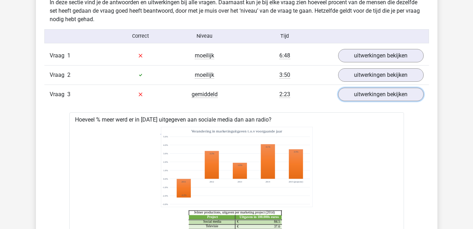
scroll to position [438, 0]
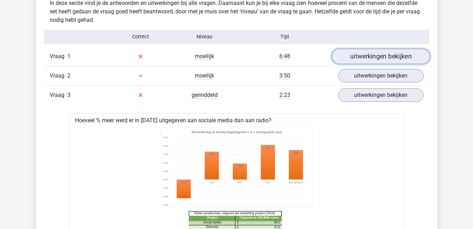
click at [357, 52] on link "uitwerkingen bekijken" at bounding box center [380, 56] width 98 height 15
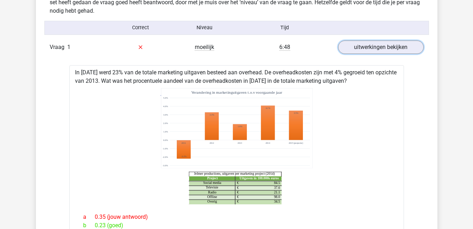
scroll to position [448, 0]
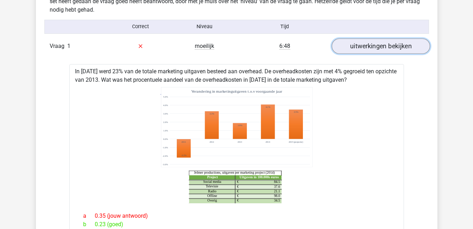
click at [372, 43] on link "uitwerkingen bekijken" at bounding box center [380, 45] width 98 height 15
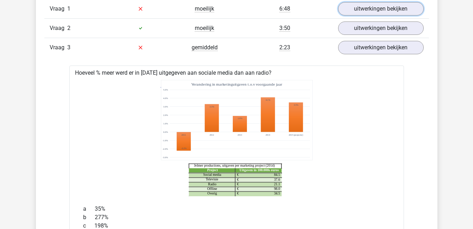
scroll to position [486, 0]
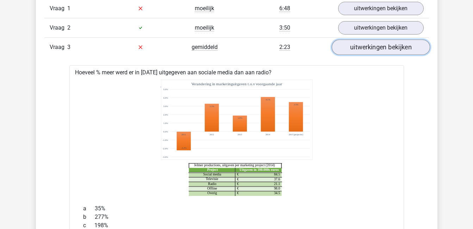
click at [379, 45] on link "uitwerkingen bekijken" at bounding box center [380, 46] width 98 height 15
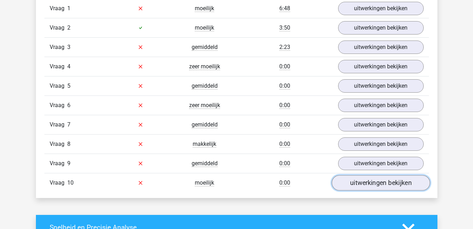
click at [382, 183] on link "uitwerkingen bekijken" at bounding box center [380, 182] width 98 height 15
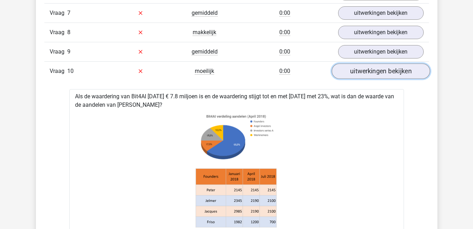
scroll to position [597, 0]
click at [378, 74] on link "uitwerkingen bekijken" at bounding box center [380, 71] width 98 height 15
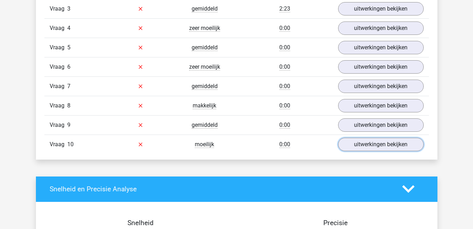
scroll to position [522, 0]
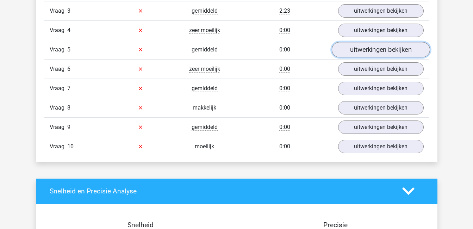
click at [360, 51] on link "uitwerkingen bekijken" at bounding box center [380, 49] width 98 height 15
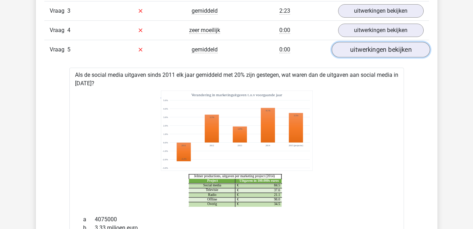
click at [360, 51] on link "uitwerkingen bekijken" at bounding box center [380, 49] width 98 height 15
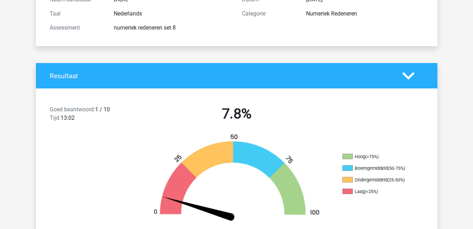
scroll to position [0, 0]
